Goal: Navigation & Orientation: Find specific page/section

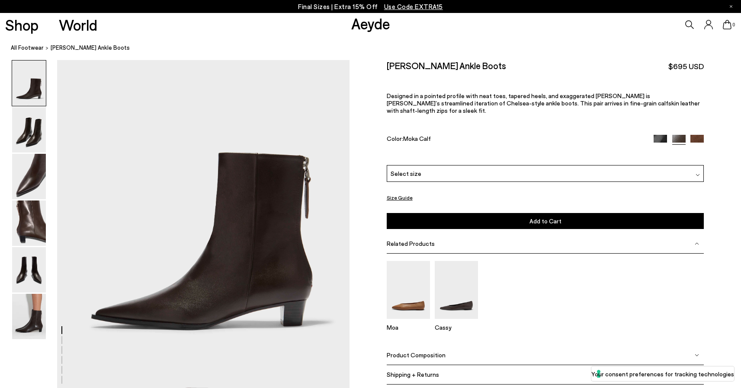
scroll to position [74, 0]
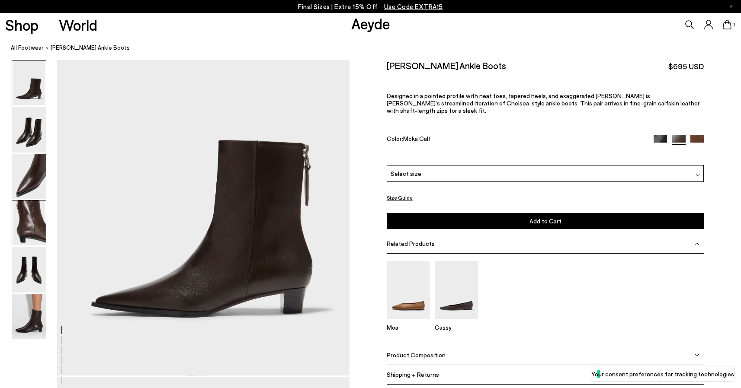
click at [35, 220] on img at bounding box center [29, 223] width 34 height 45
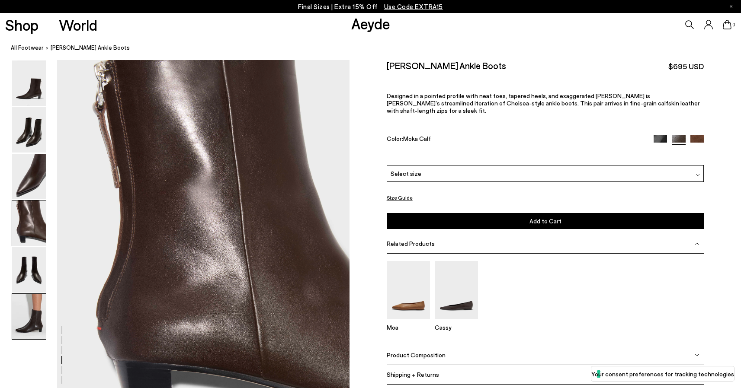
click at [23, 326] on img at bounding box center [29, 316] width 34 height 45
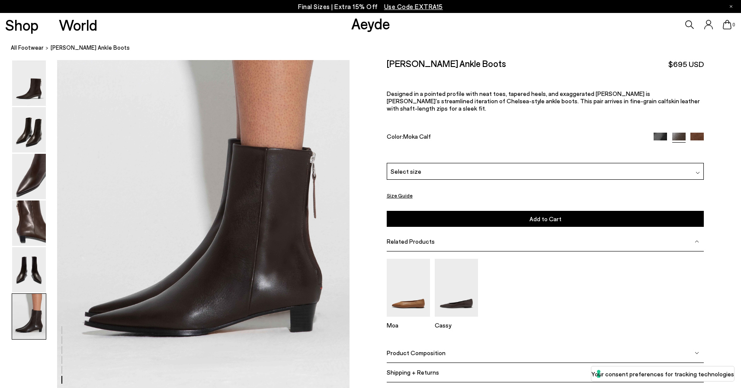
scroll to position [2016, 0]
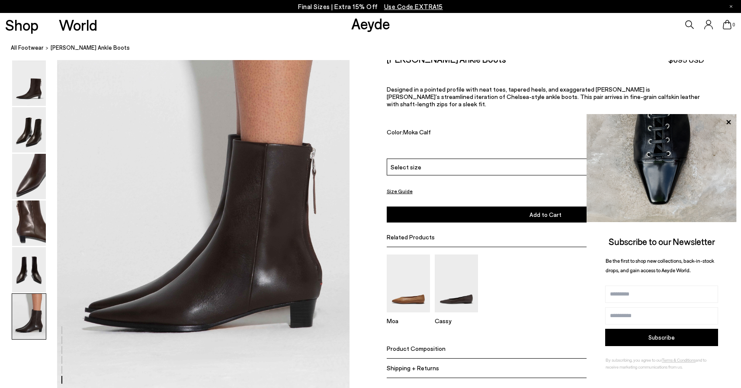
click at [368, 26] on link "Aeyde" at bounding box center [370, 23] width 39 height 18
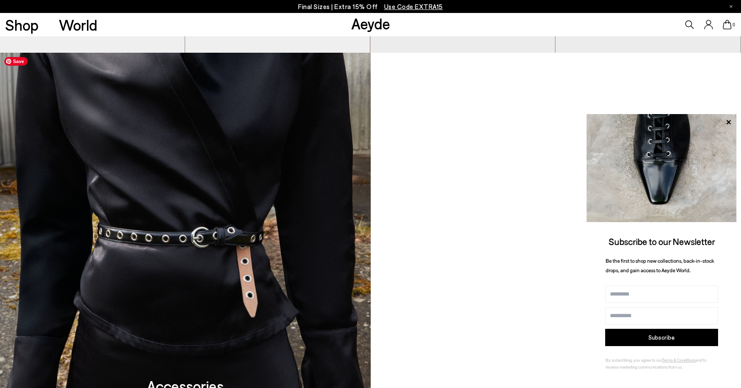
scroll to position [1097, 0]
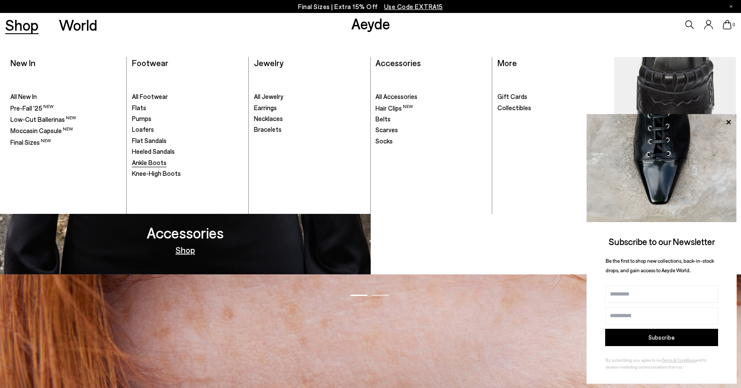
click at [143, 161] on span "Ankle Boots" at bounding box center [149, 163] width 35 height 8
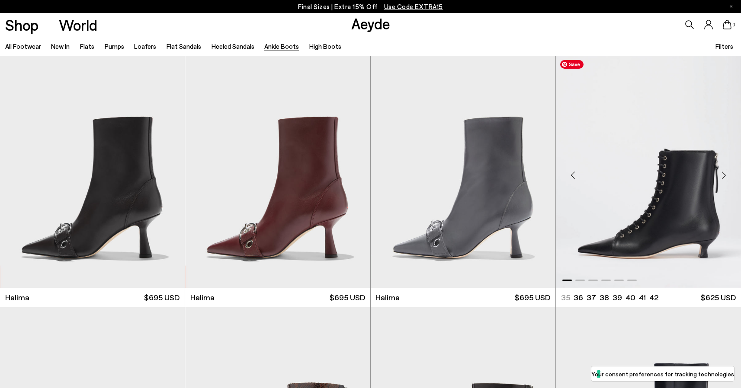
scroll to position [75, 0]
